Goal: Register for event/course

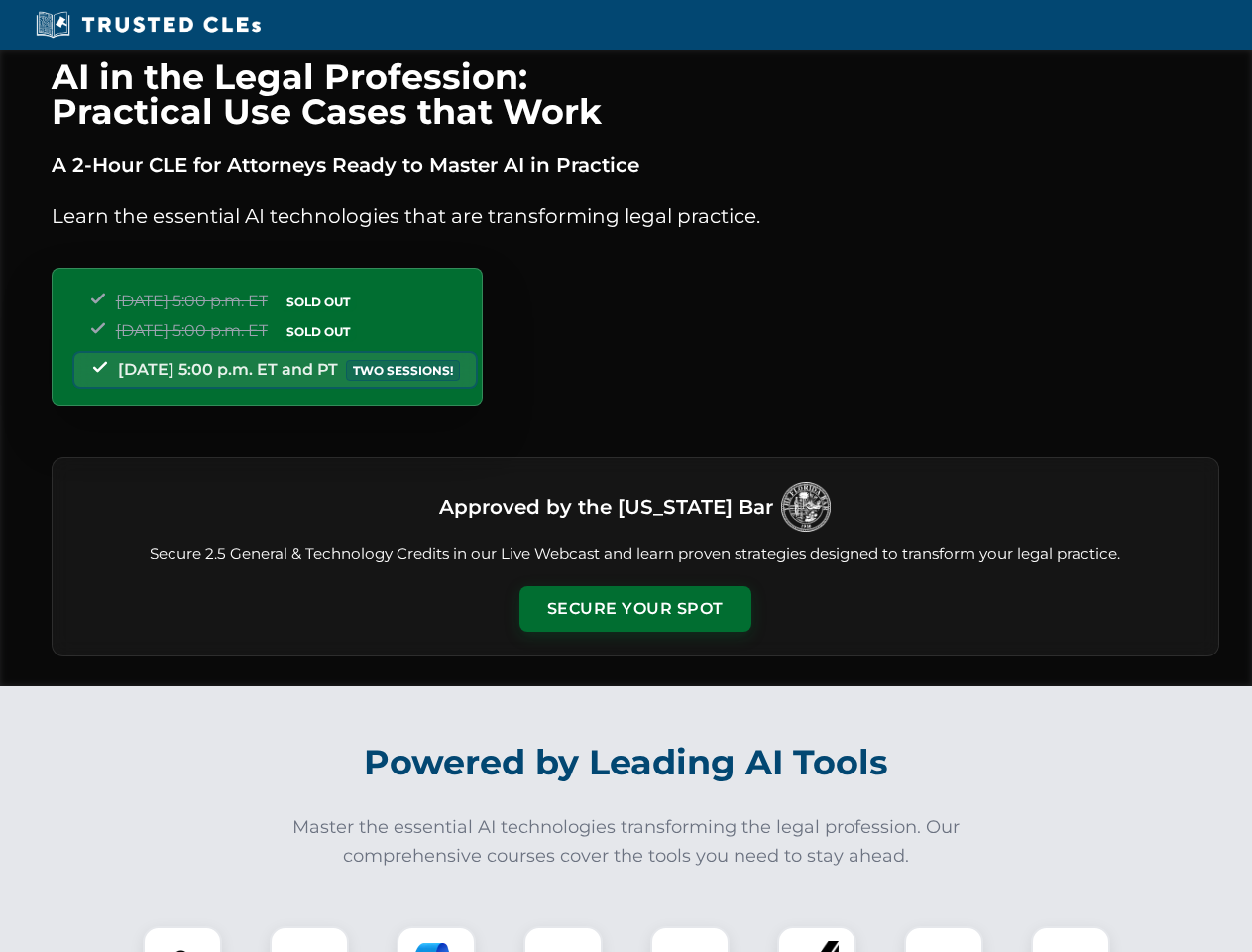
click at [634, 609] on button "Secure Your Spot" at bounding box center [635, 609] width 232 height 46
click at [183, 939] on img at bounding box center [183, 966] width 58 height 58
click at [309, 939] on div at bounding box center [309, 966] width 79 height 79
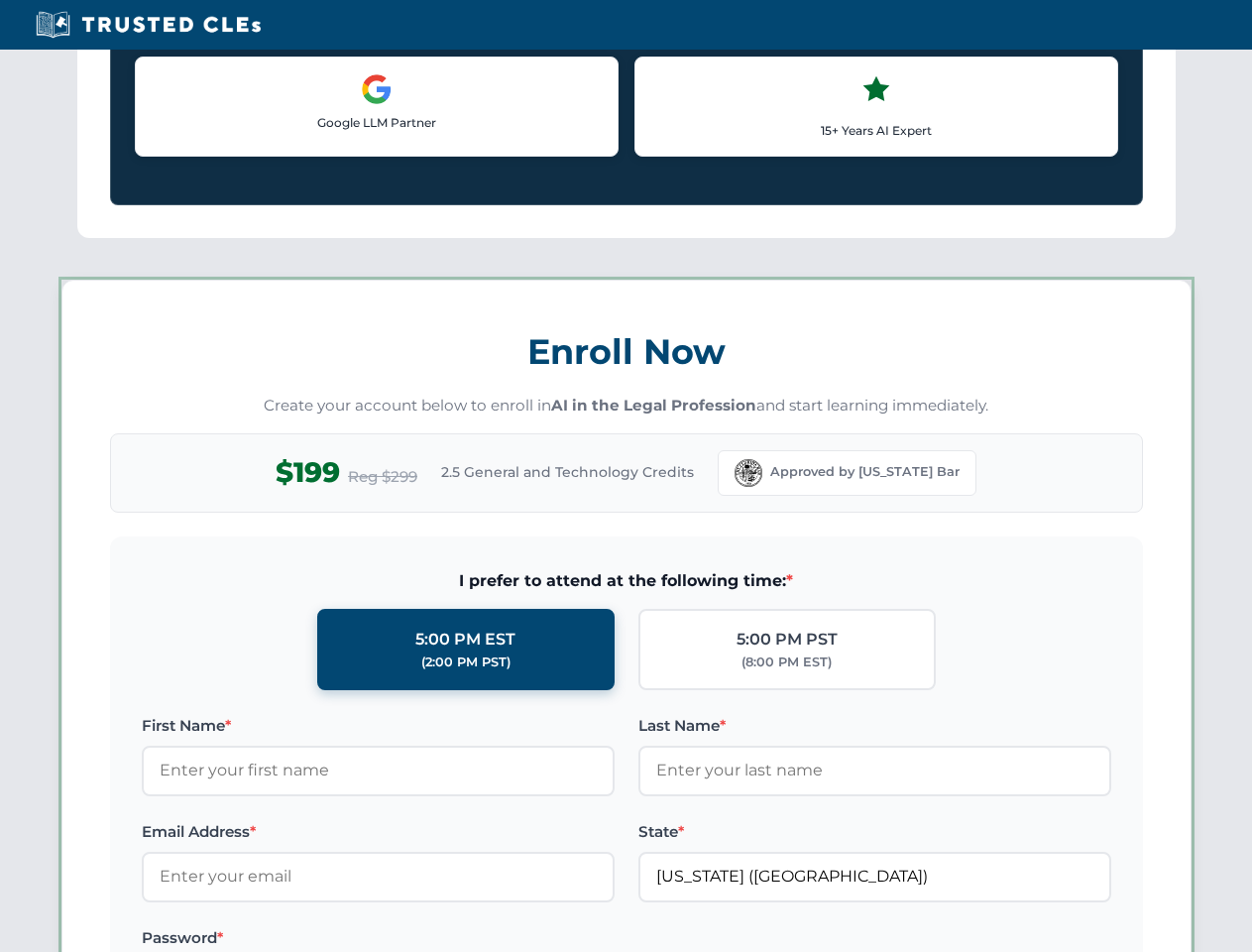
click at [563, 939] on label "Password *" at bounding box center [379, 938] width 473 height 24
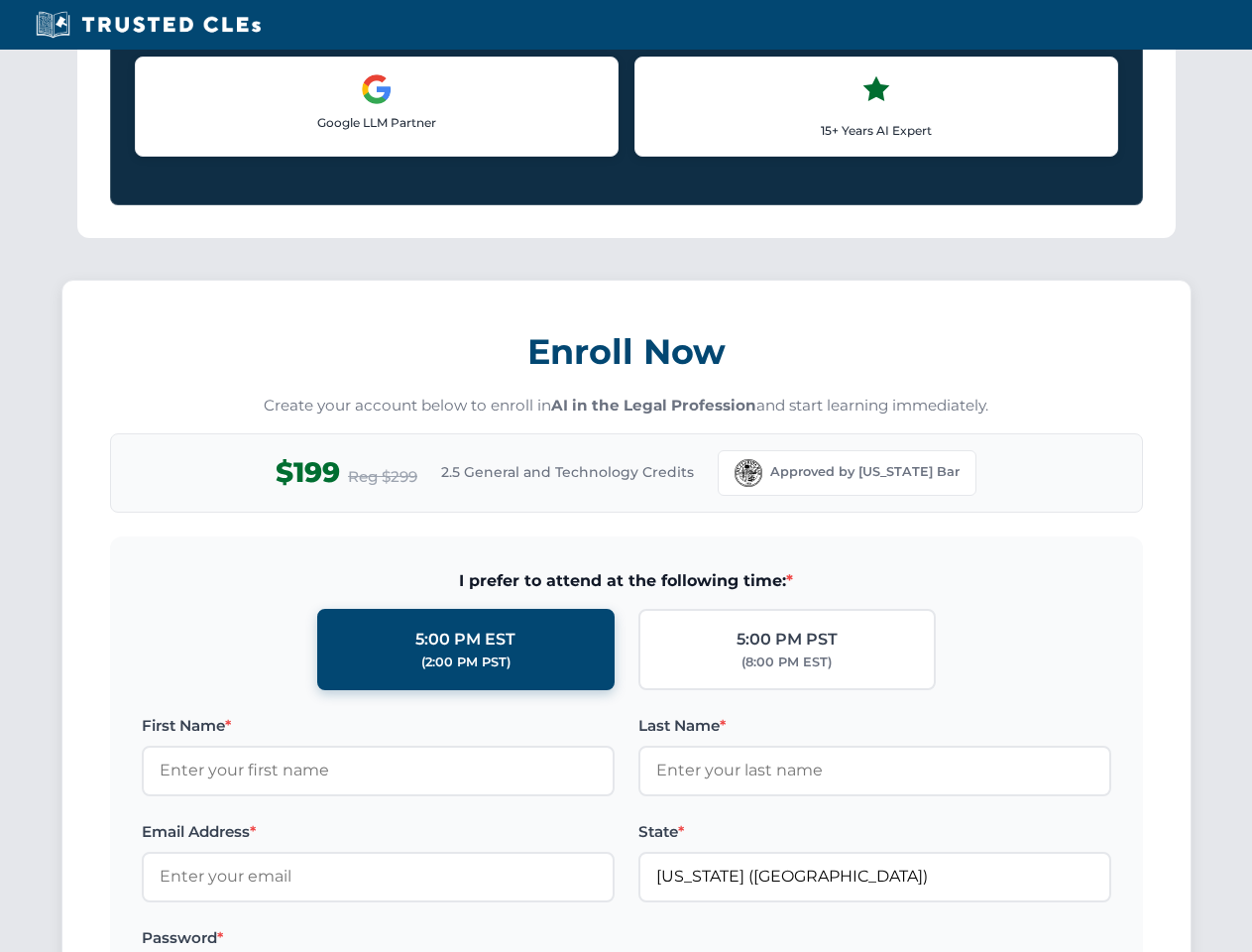
scroll to position [1946, 0]
